Goal: Book appointment/travel/reservation

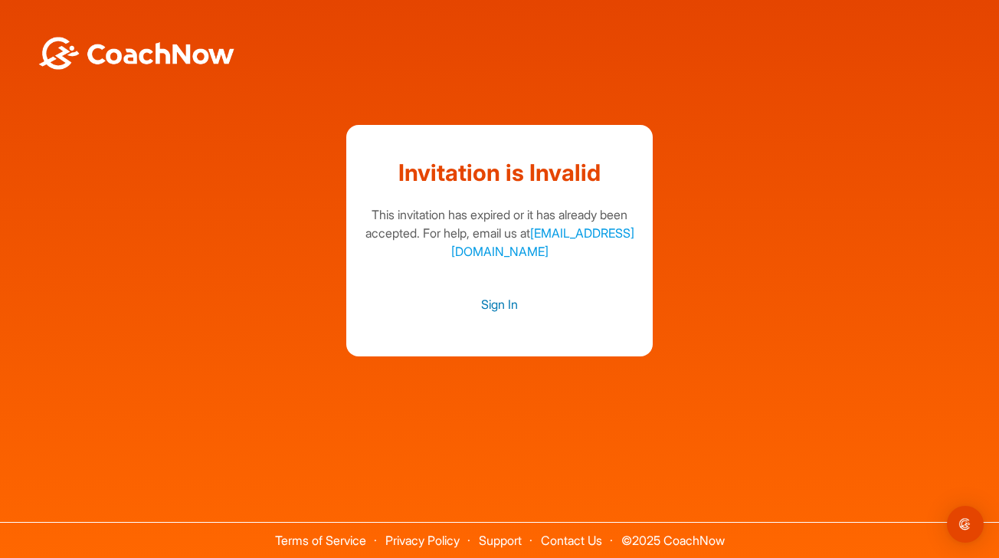
click at [493, 306] on link "Sign In" at bounding box center [500, 304] width 276 height 20
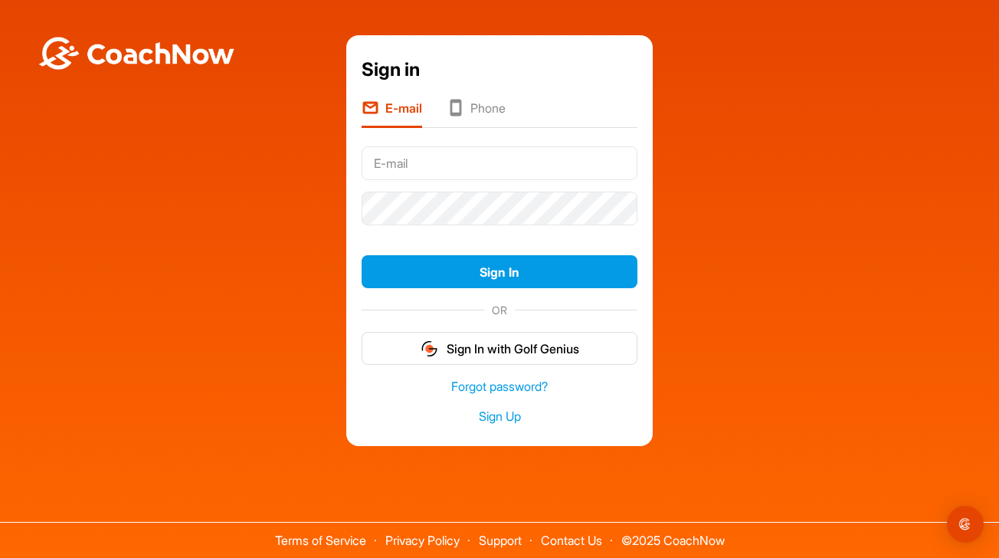
type input "[EMAIL_ADDRESS][DOMAIN_NAME]"
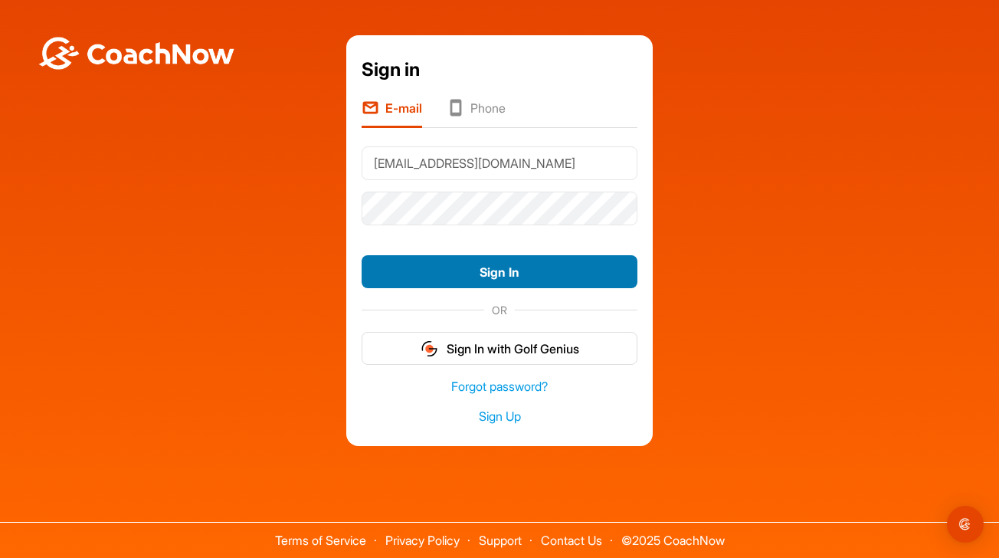
click at [504, 267] on button "Sign In" at bounding box center [500, 271] width 276 height 33
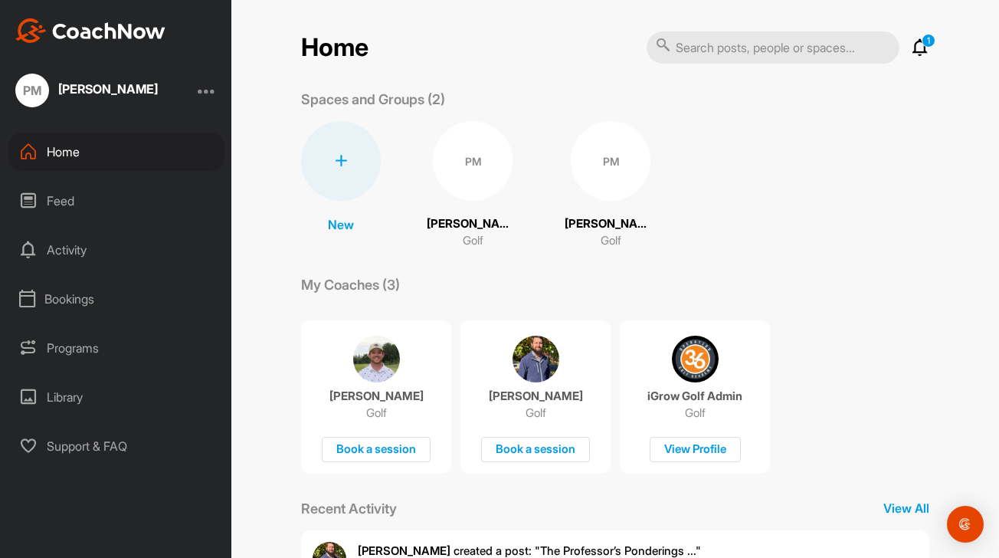
click at [914, 44] on icon at bounding box center [920, 47] width 18 height 18
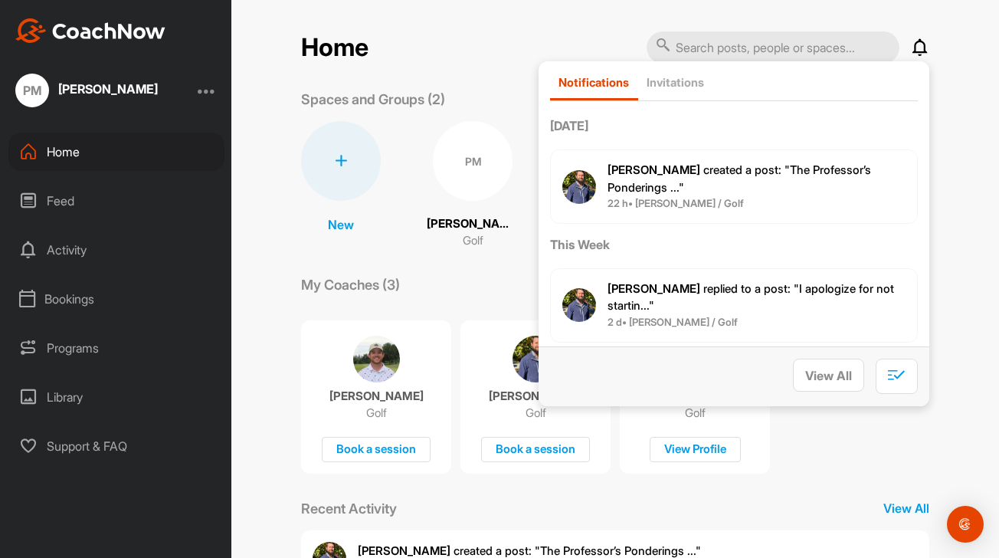
click at [670, 179] on p "[PERSON_NAME] created a post : "The Professor’s Ponderings ..."" at bounding box center [757, 179] width 298 height 34
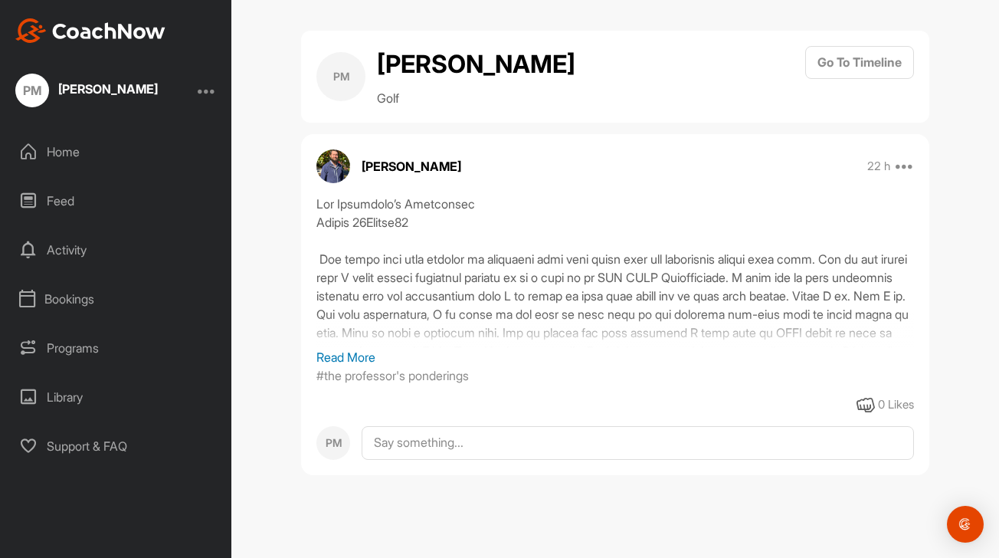
click at [346, 358] on p "Read More" at bounding box center [615, 357] width 598 height 18
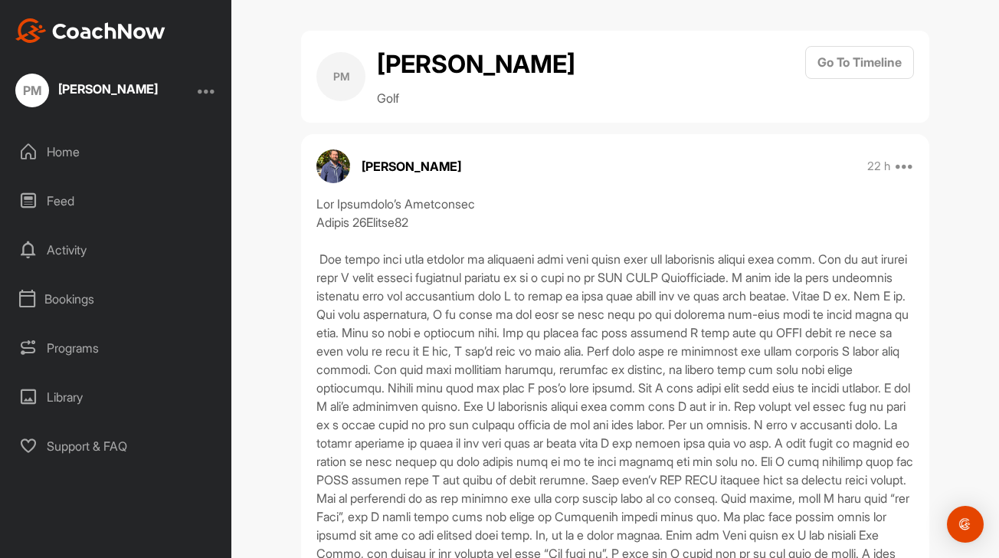
click at [30, 151] on icon at bounding box center [28, 152] width 18 height 18
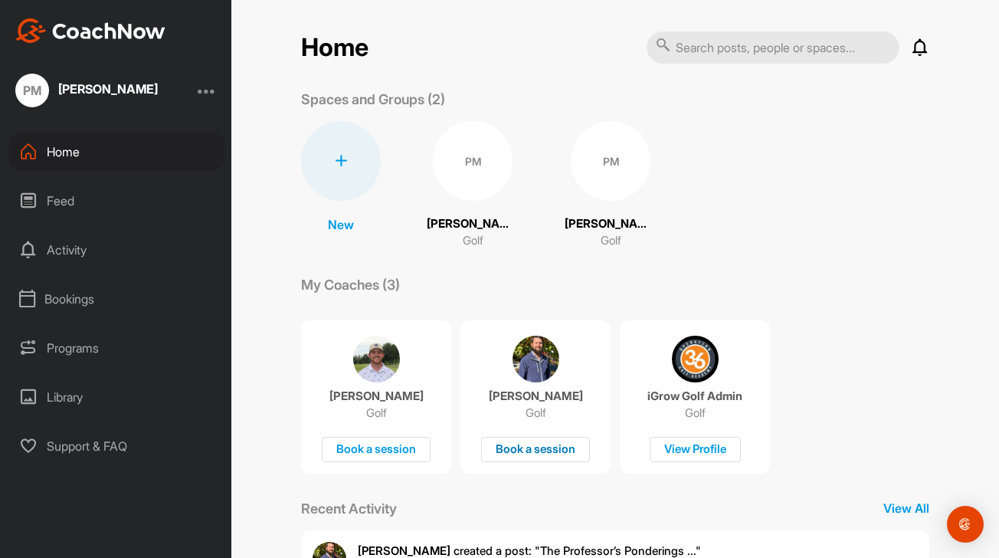
click at [520, 438] on div "Book a session" at bounding box center [535, 449] width 109 height 25
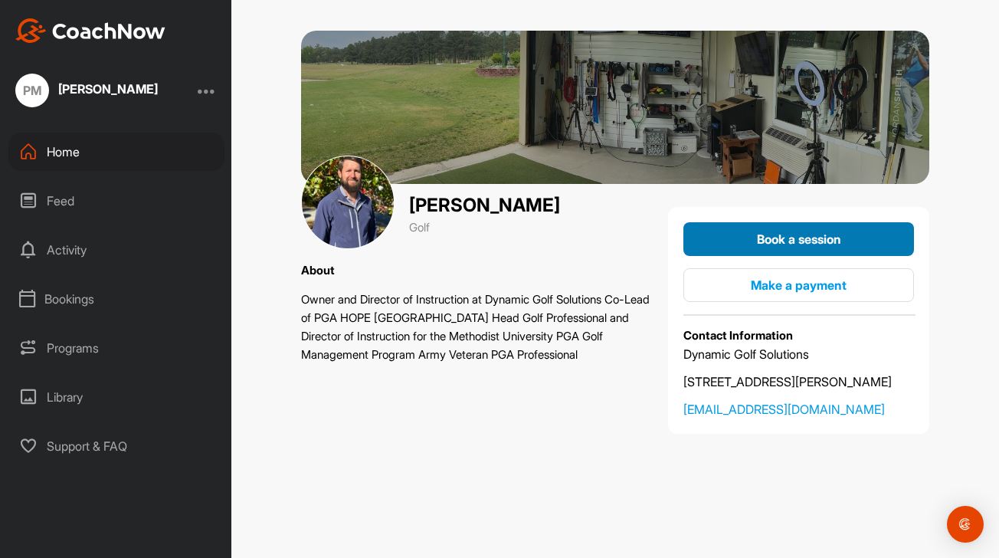
click at [767, 229] on button "Book a session" at bounding box center [799, 239] width 231 height 34
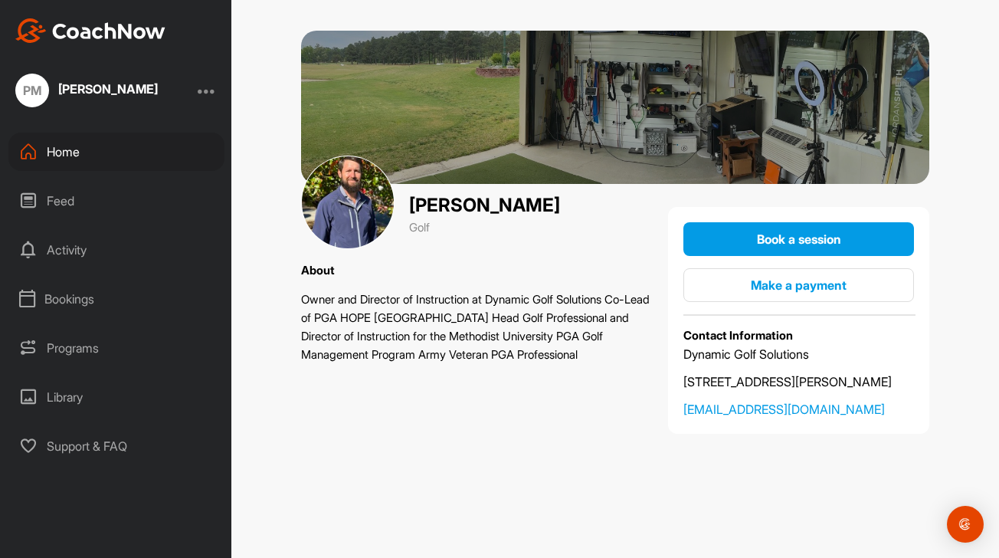
click at [202, 90] on div "PM [PERSON_NAME]" at bounding box center [115, 91] width 231 height 34
click at [206, 90] on div at bounding box center [207, 90] width 18 height 18
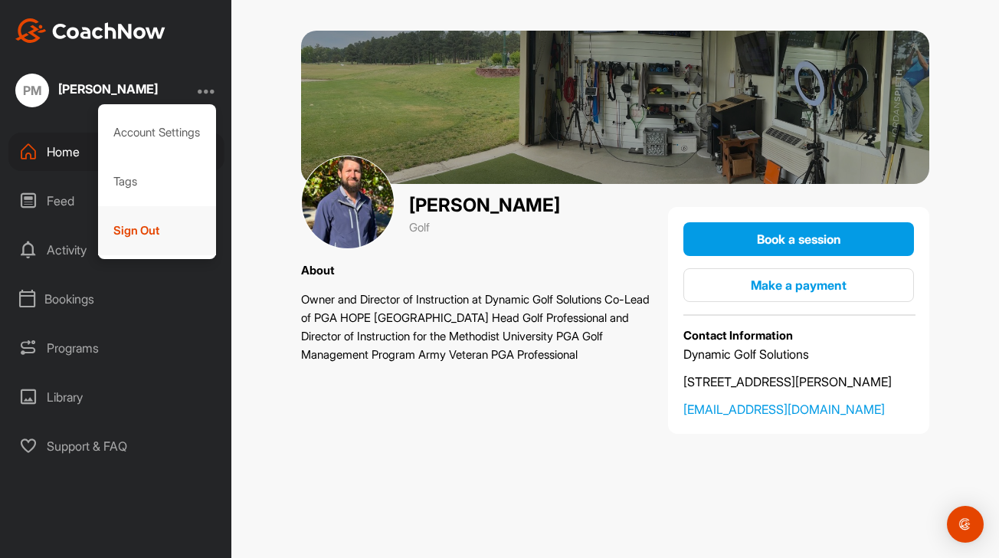
click at [134, 232] on div "Sign Out" at bounding box center [157, 230] width 119 height 49
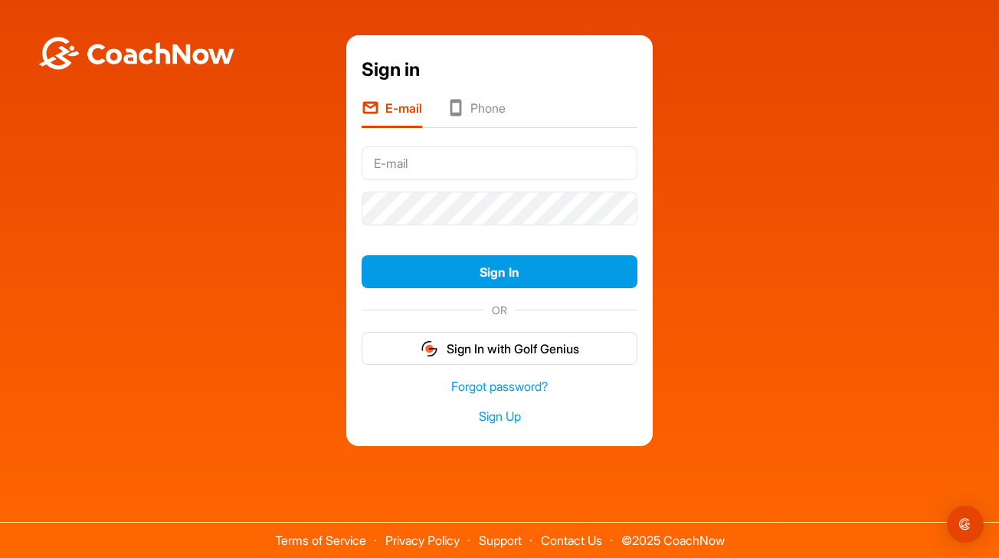
type input "[EMAIL_ADDRESS][DOMAIN_NAME]"
